Goal: Information Seeking & Learning: Learn about a topic

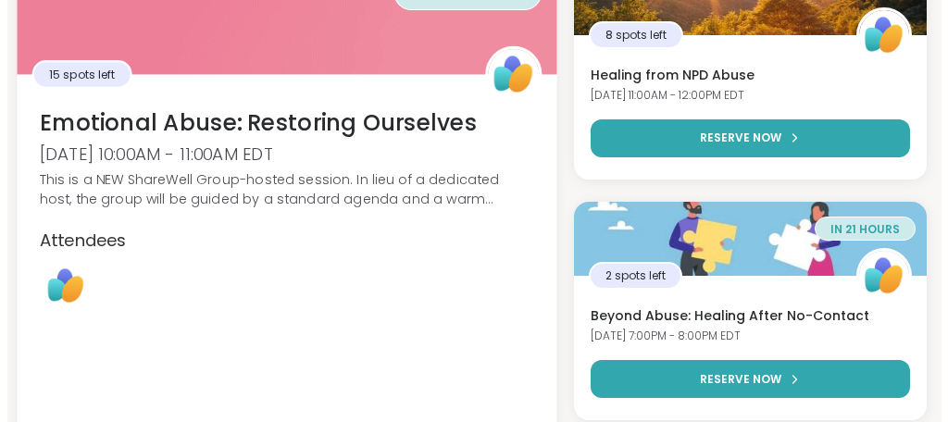
scroll to position [377, 0]
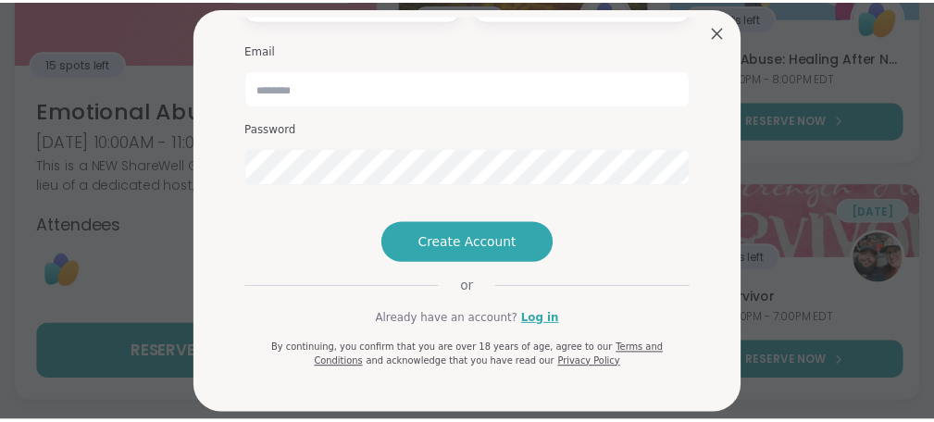
scroll to position [237, 0]
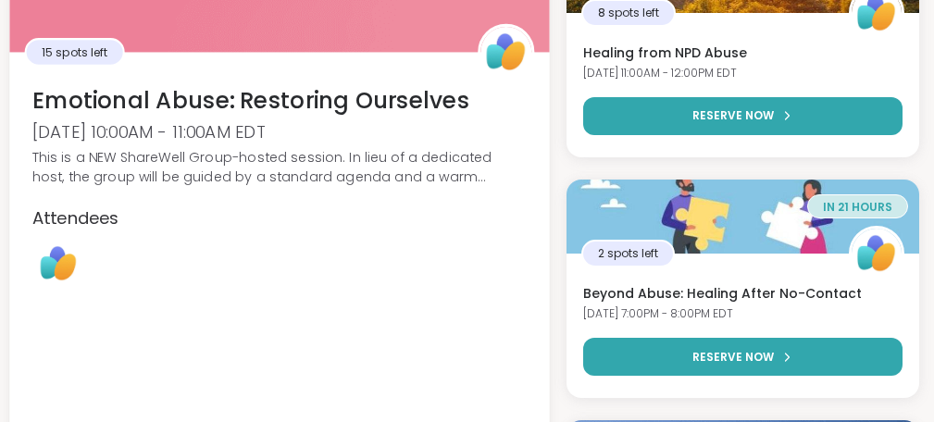
click at [327, 111] on h3 "Emotional Abuse: Restoring Ourselves" at bounding box center [279, 99] width 494 height 31
click at [282, 257] on div at bounding box center [279, 264] width 494 height 55
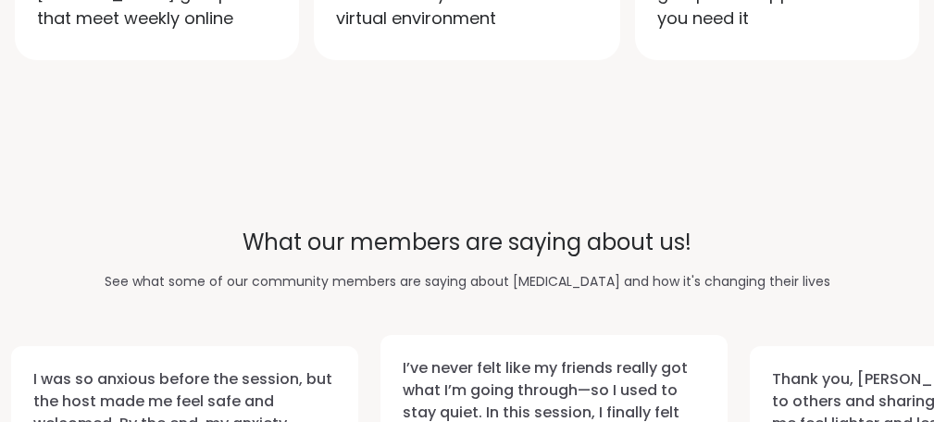
scroll to position [1596, 0]
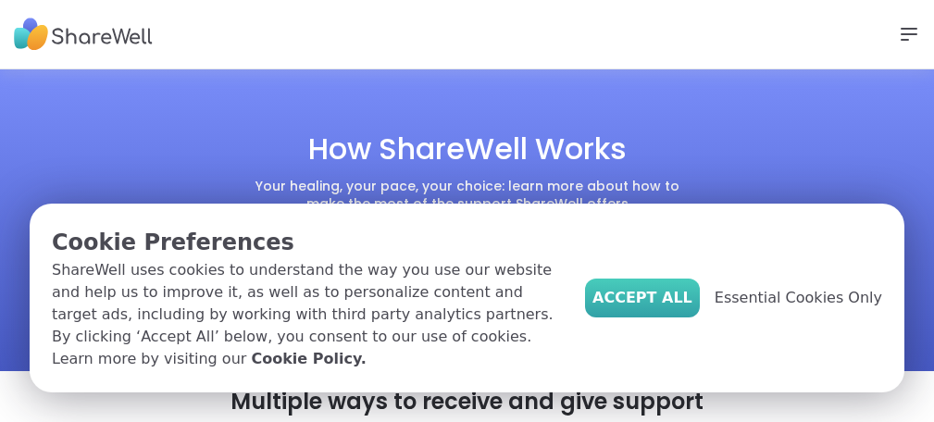
click at [680, 287] on span "Accept All" at bounding box center [642, 298] width 100 height 22
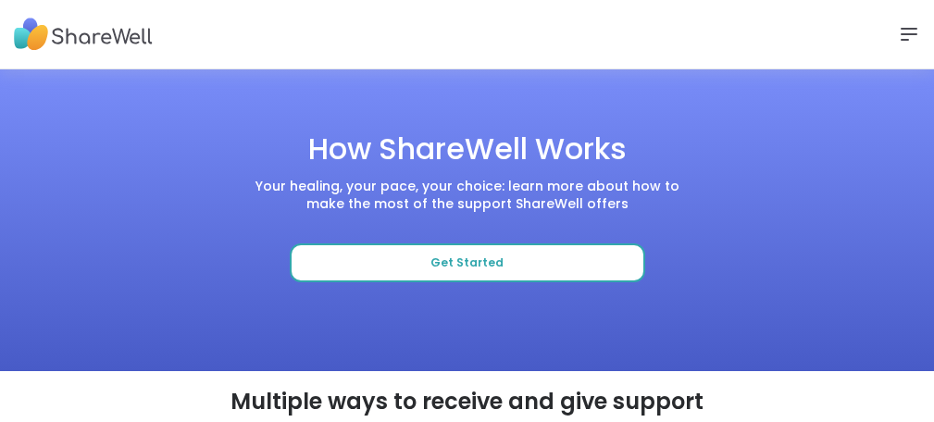
click at [511, 282] on button "Get Started" at bounding box center [467, 262] width 355 height 39
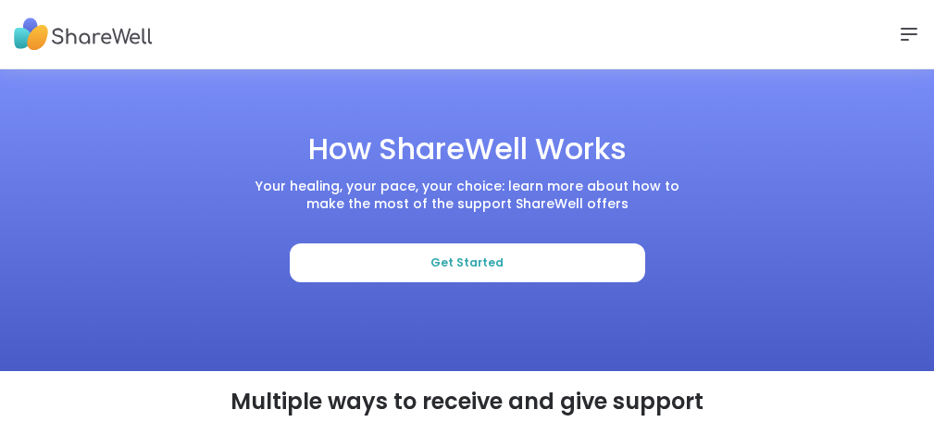
click at [0, 0] on link "Home" at bounding box center [0, 0] width 0 height 0
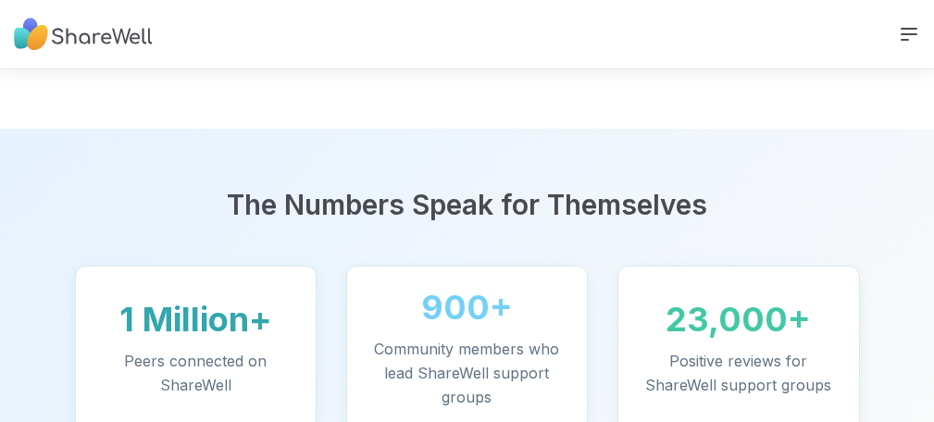
scroll to position [1566, 0]
click at [0, 0] on link "How It Works" at bounding box center [0, 0] width 0 height 0
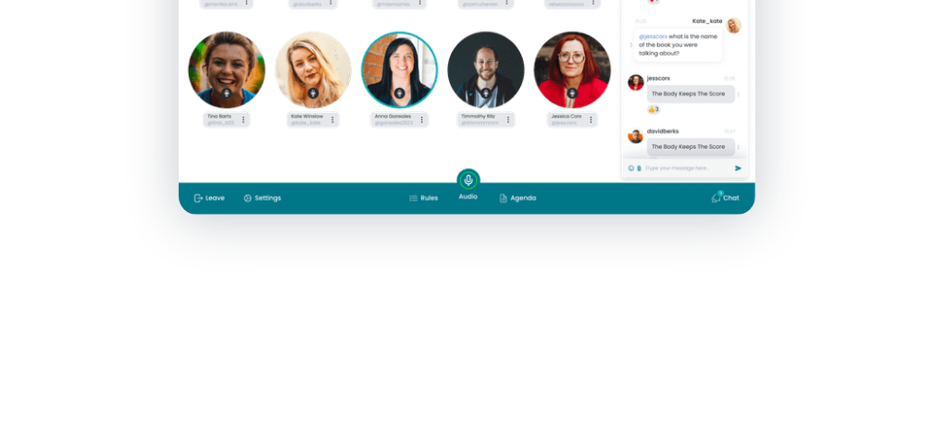
scroll to position [853, 0]
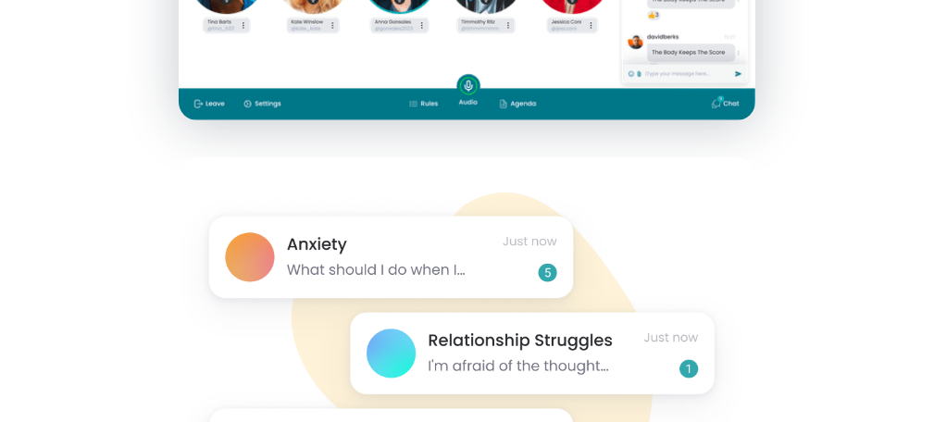
click at [324, 179] on img at bounding box center [467, 403] width 577 height 492
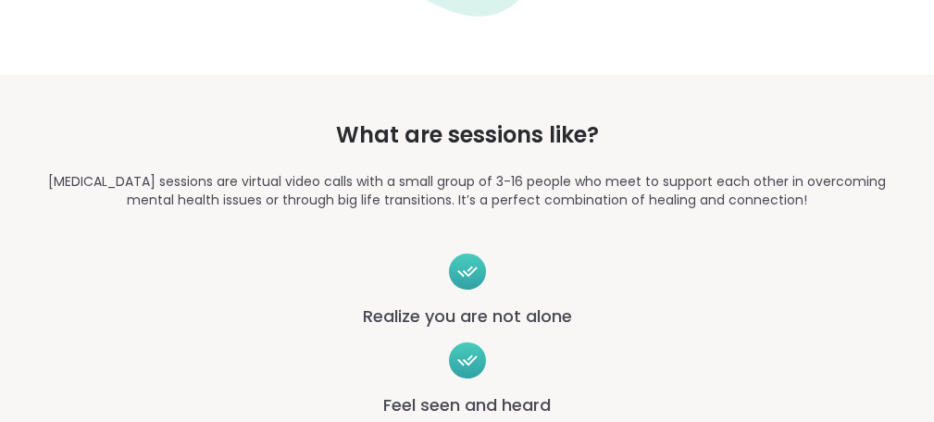
scroll to position [2376, 0]
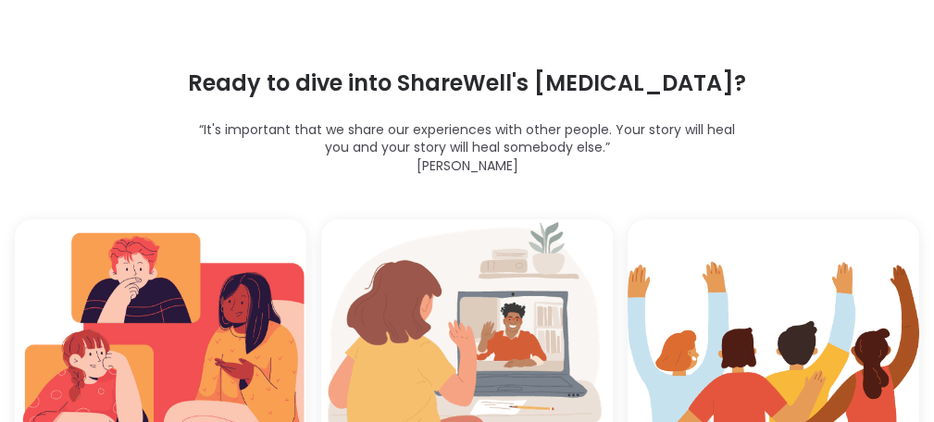
scroll to position [4896, 0]
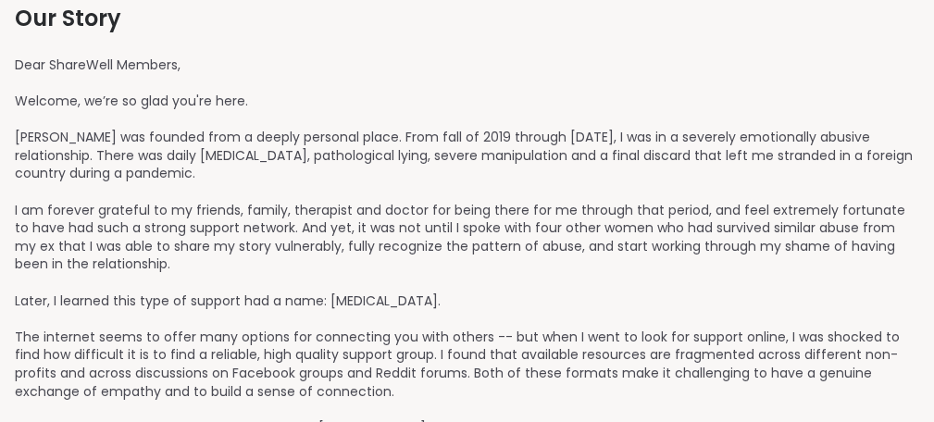
scroll to position [1807, 0]
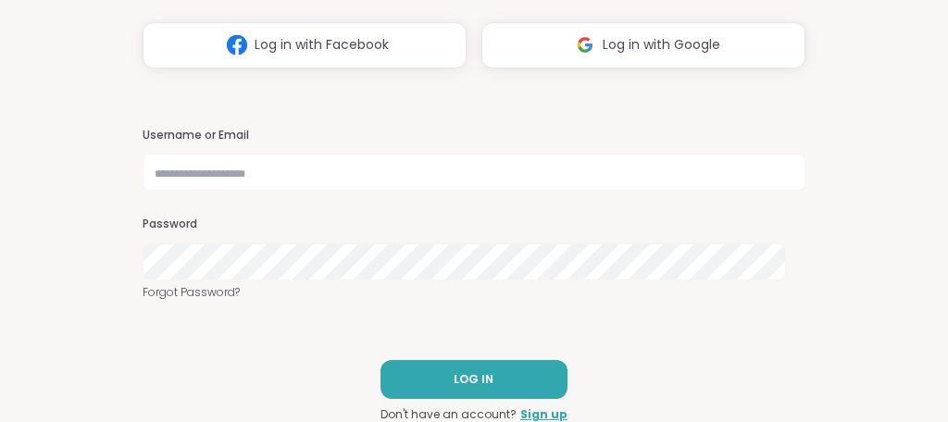
scroll to position [78, 0]
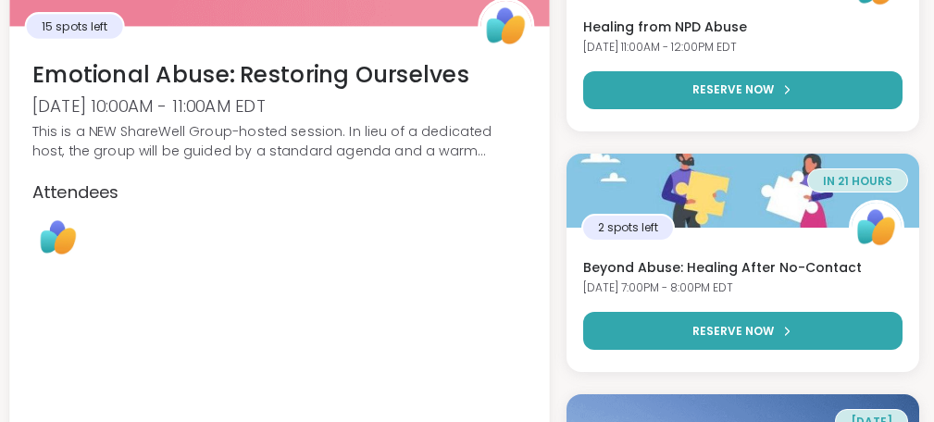
scroll to position [385, 0]
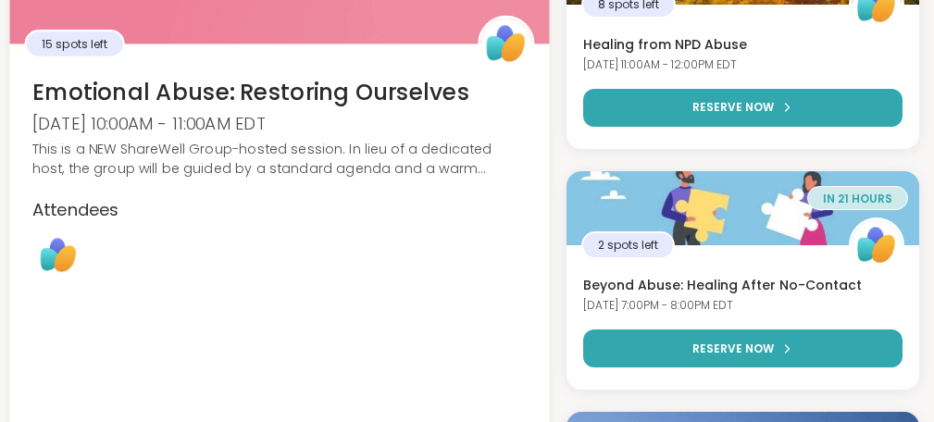
click at [108, 220] on span "Attendees" at bounding box center [75, 209] width 87 height 24
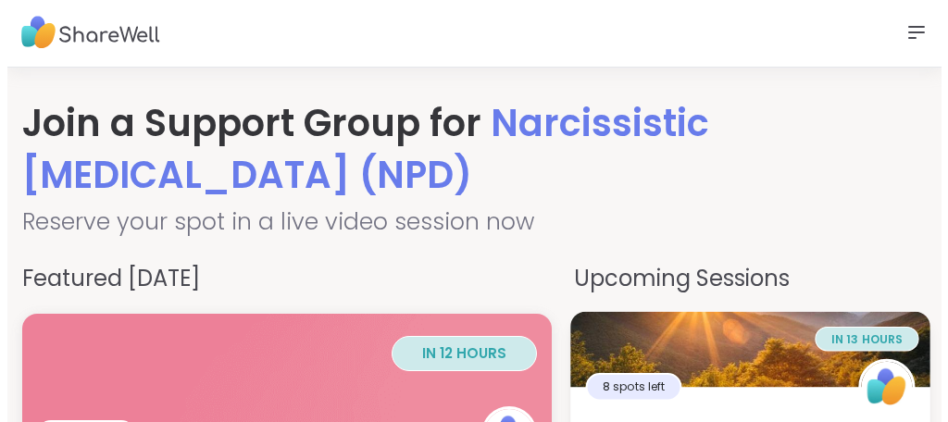
scroll to position [0, 0]
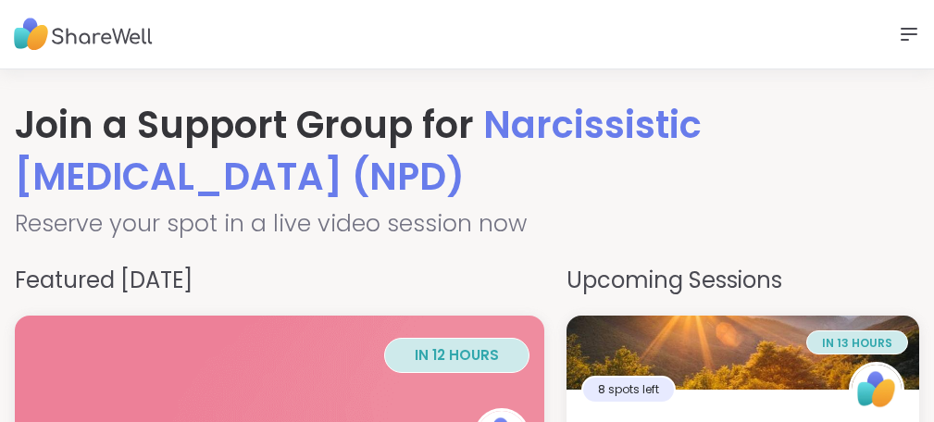
click at [0, 0] on link "How It Works" at bounding box center [0, 0] width 0 height 0
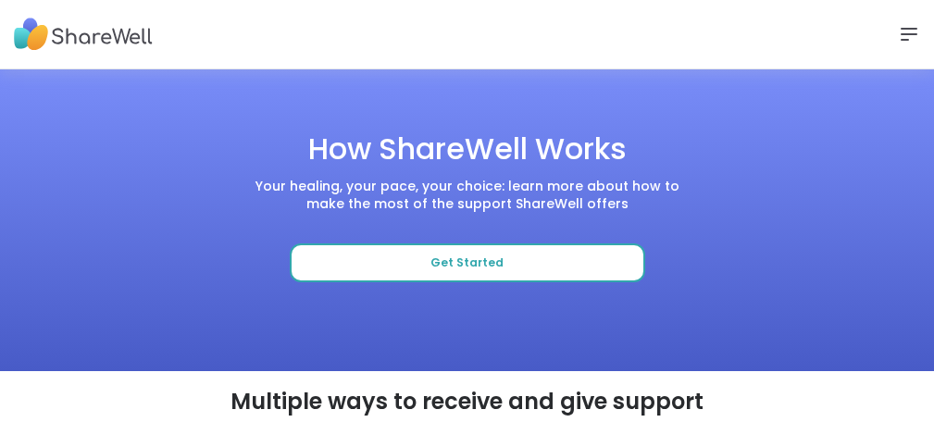
click at [498, 271] on span "Get Started" at bounding box center [466, 263] width 73 height 16
